Goal: Communication & Community: Share content

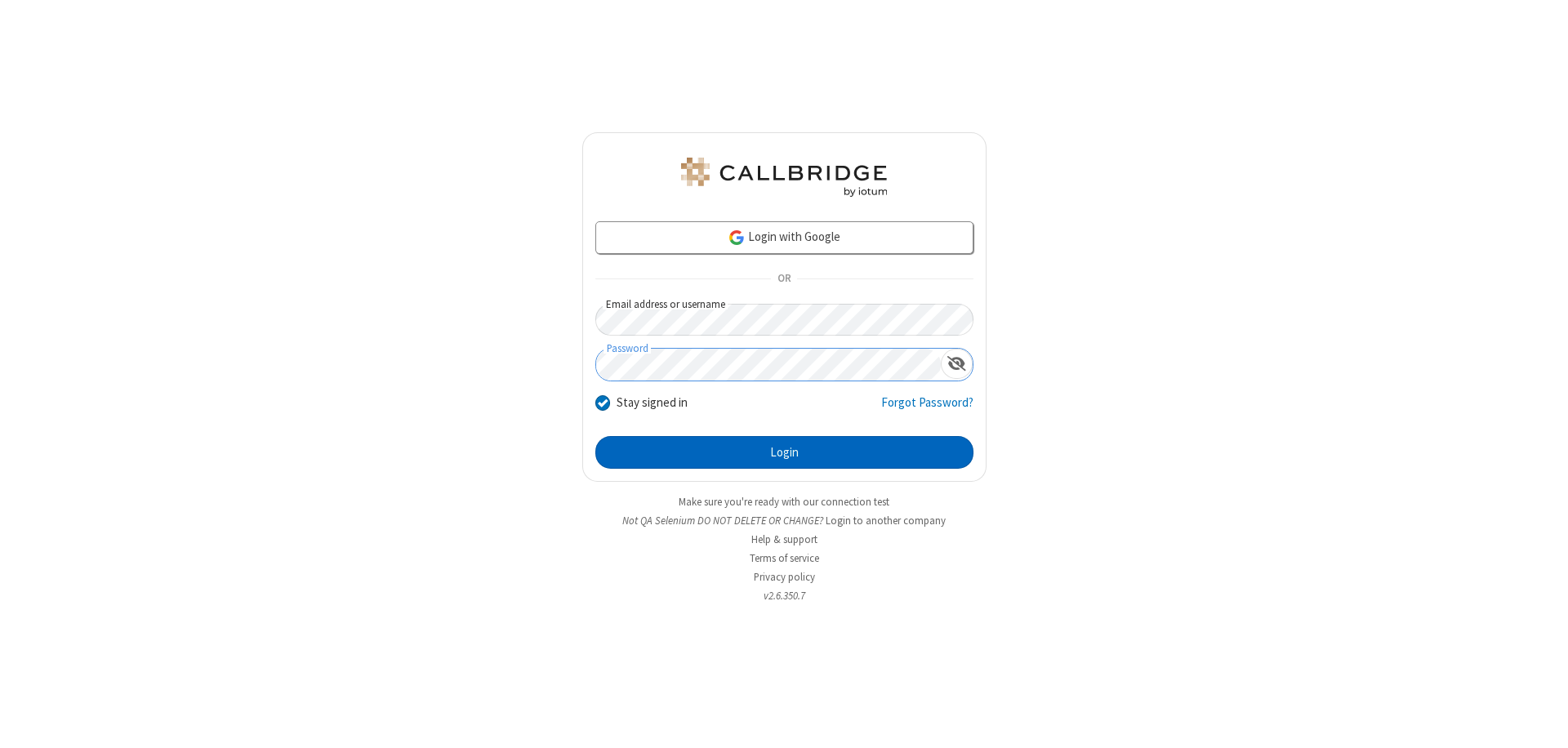
click at [784, 452] on button "Login" at bounding box center [785, 452] width 378 height 32
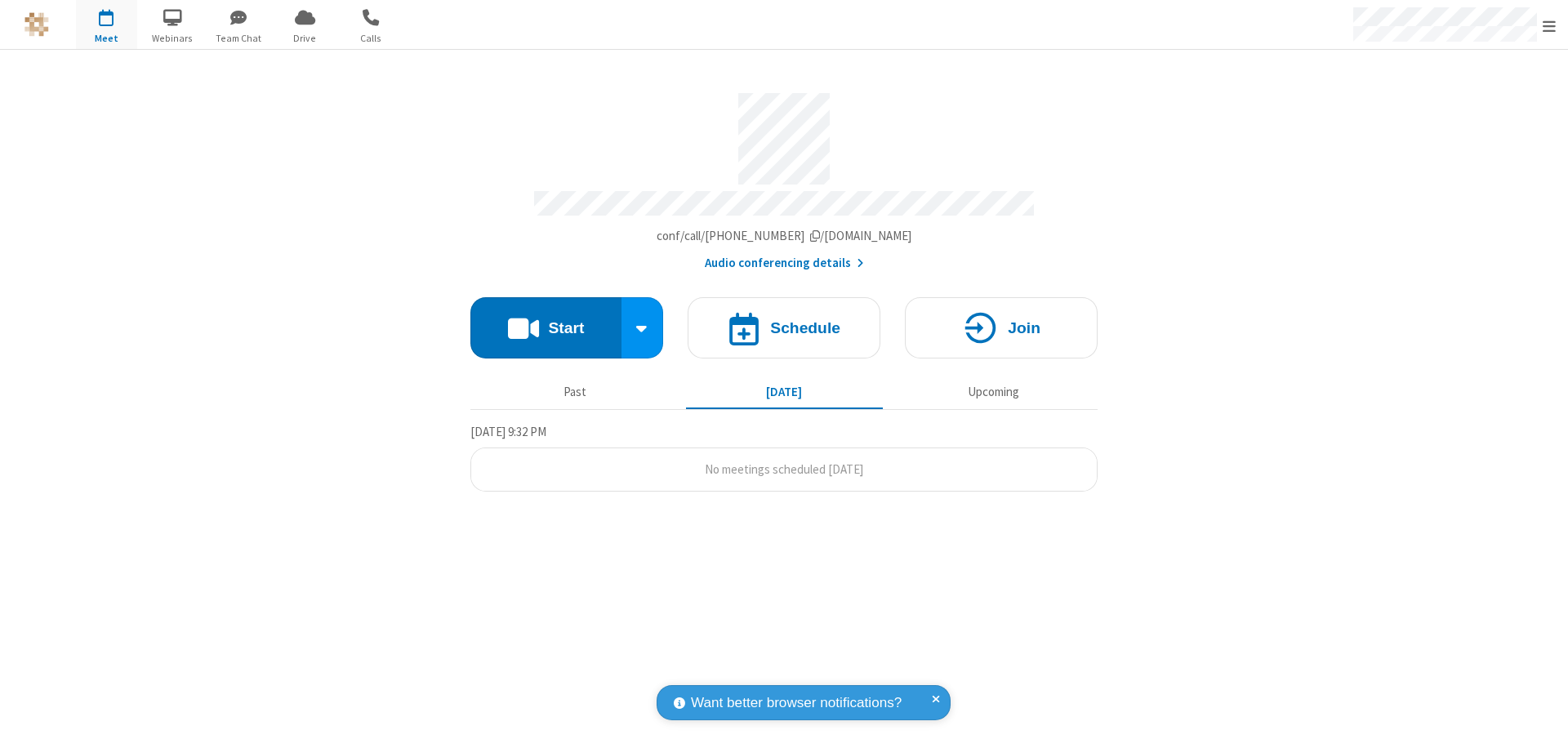
click at [546, 321] on button "Start" at bounding box center [546, 328] width 151 height 61
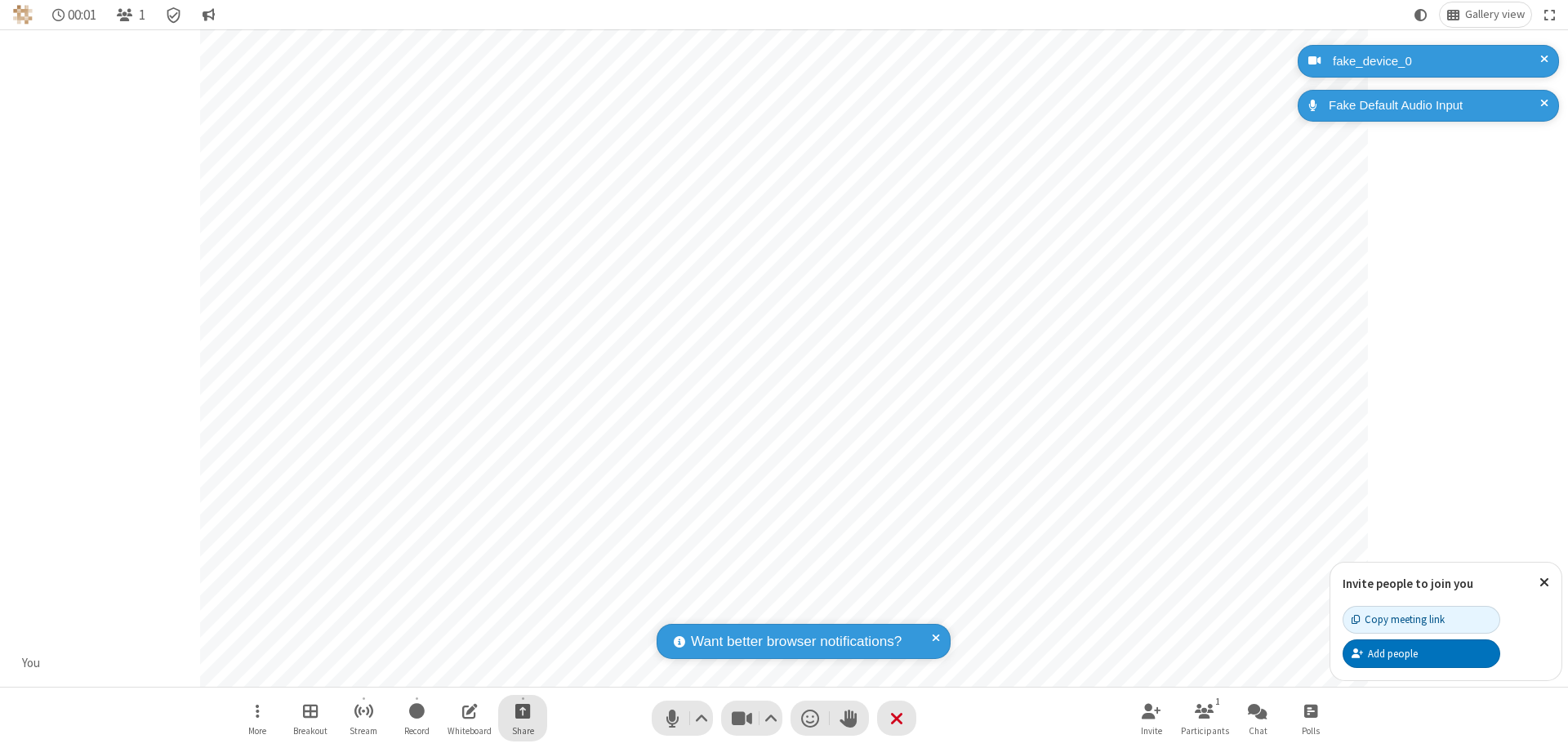
click at [523, 711] on span "Start sharing" at bounding box center [523, 711] width 16 height 20
click at [522, 611] on span "Share additional camera" at bounding box center [532, 615] width 120 height 14
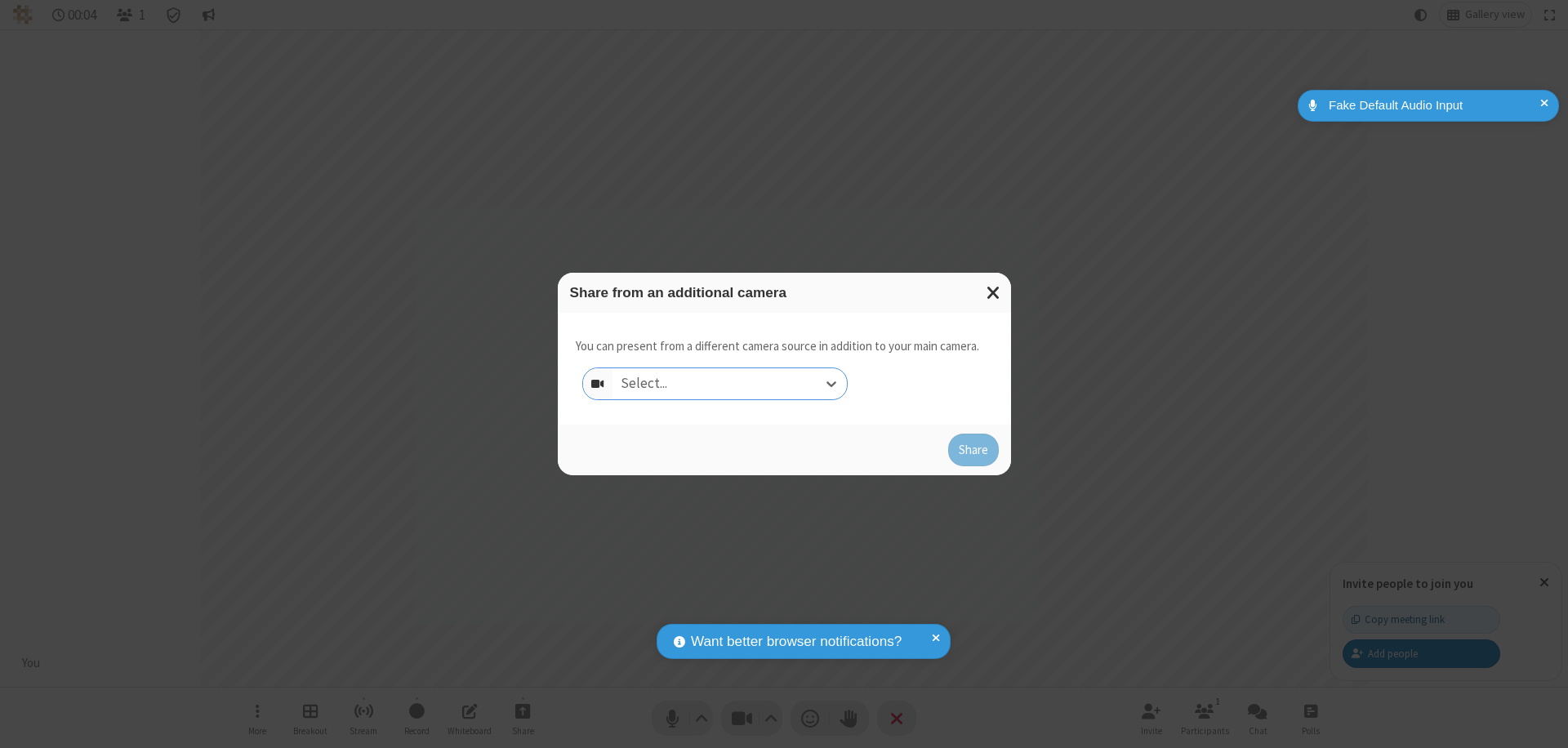
click at [729, 384] on div "Select..." at bounding box center [729, 384] width 234 height 31
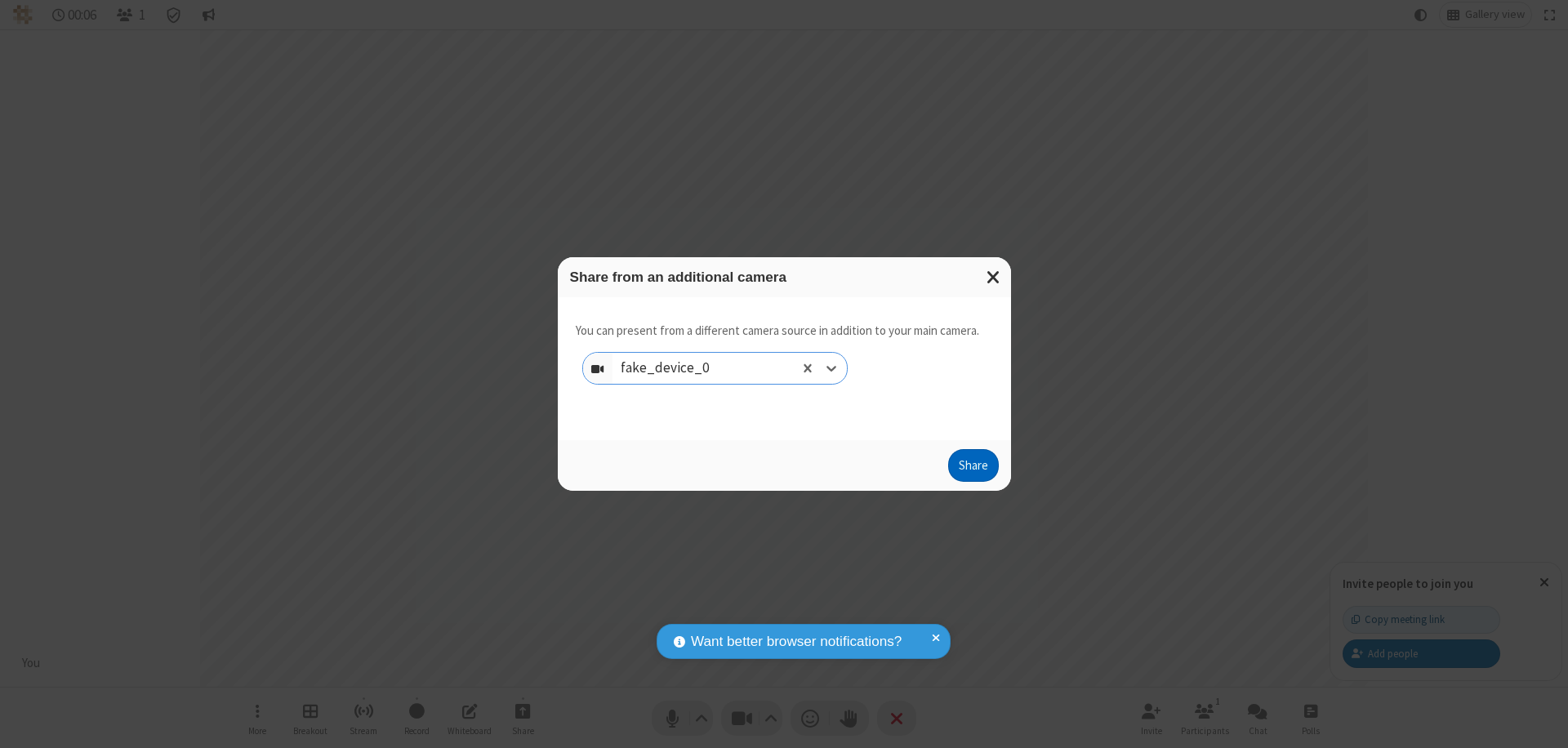
click at [973, 469] on button "Share" at bounding box center [973, 465] width 51 height 32
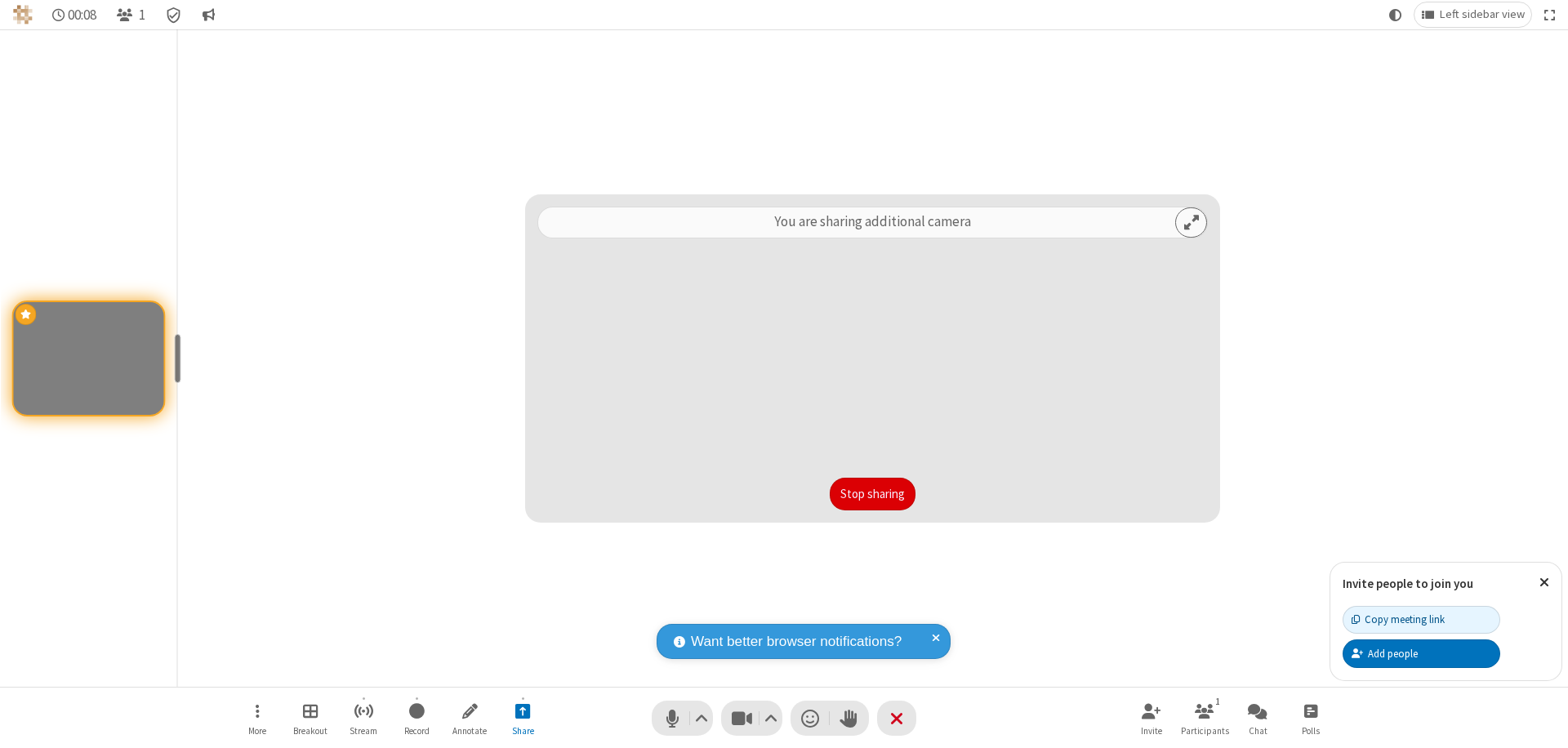
click at [872, 494] on button "Stop sharing" at bounding box center [873, 494] width 86 height 32
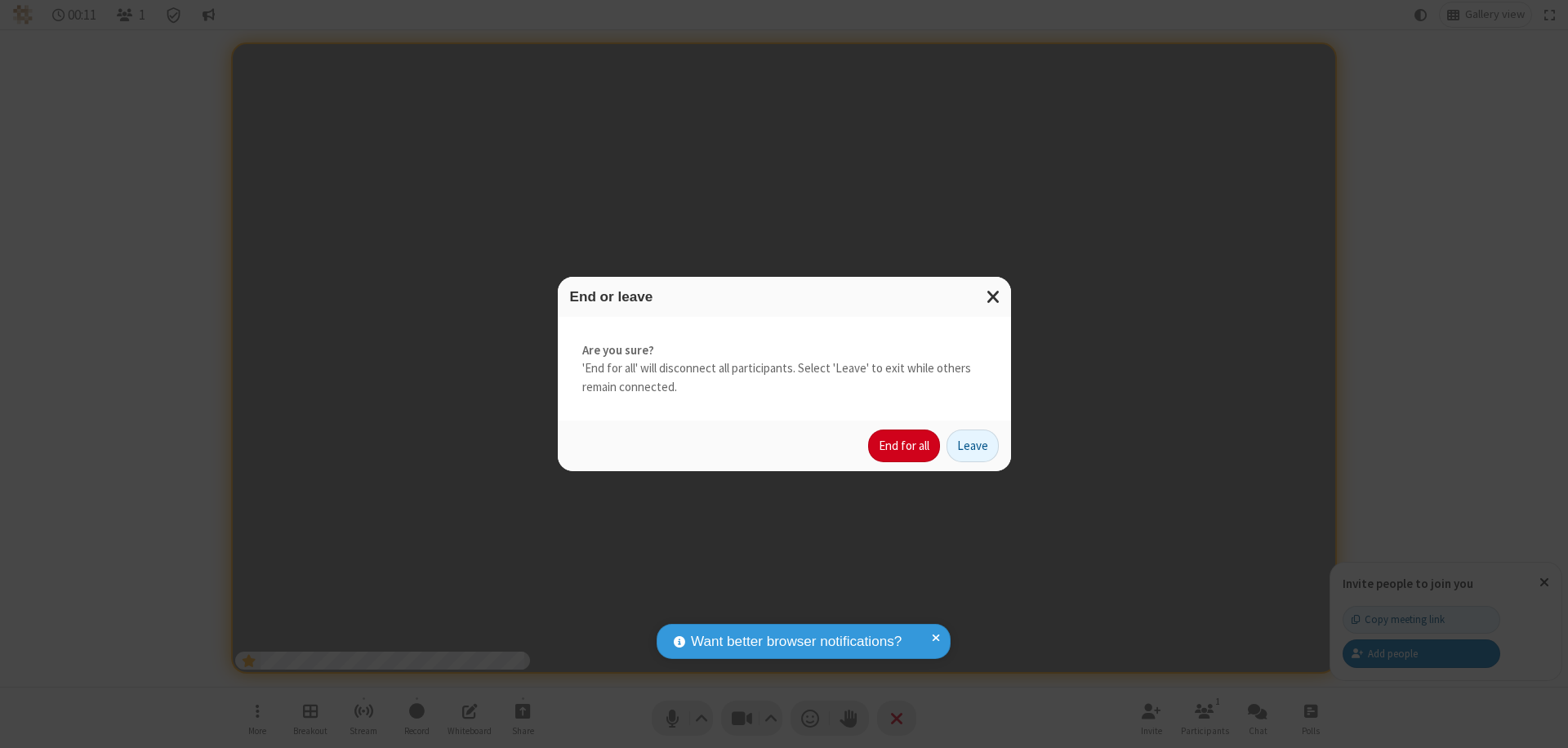
click at [905, 446] on button "End for all" at bounding box center [904, 446] width 72 height 32
